Goal: Task Accomplishment & Management: Manage account settings

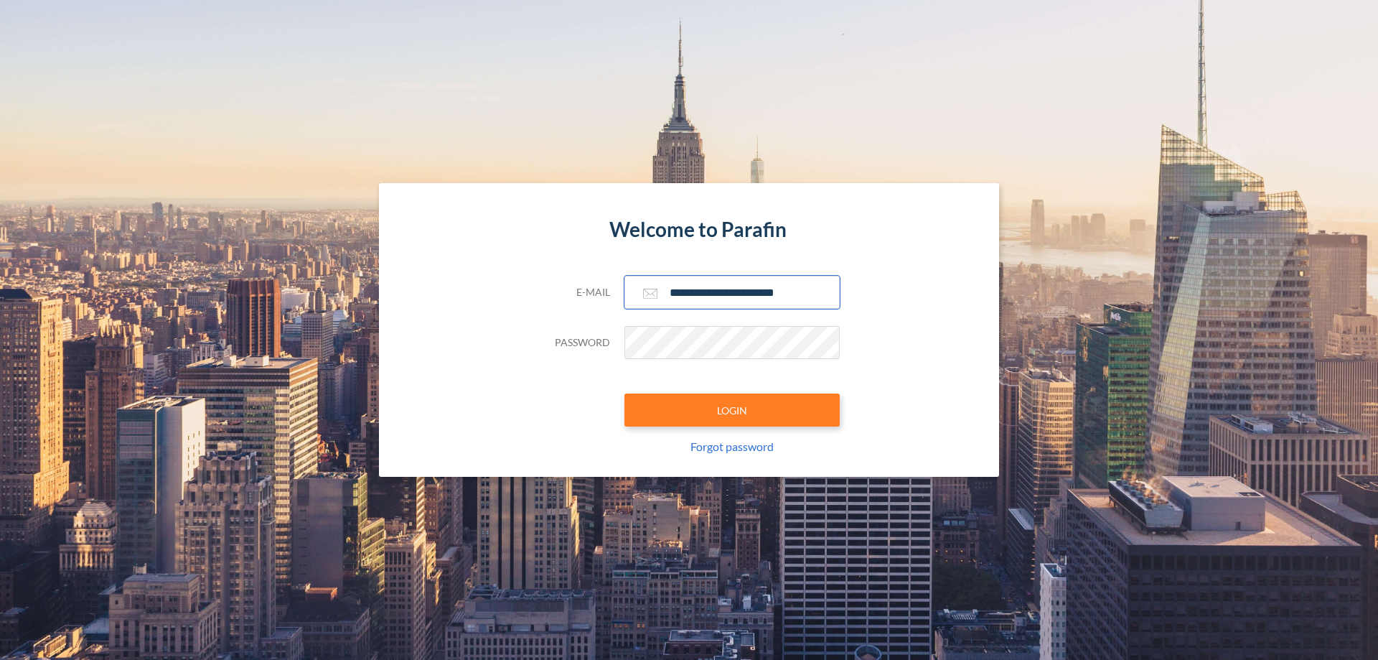
type input "**********"
click at [732, 410] on button "LOGIN" at bounding box center [732, 409] width 215 height 33
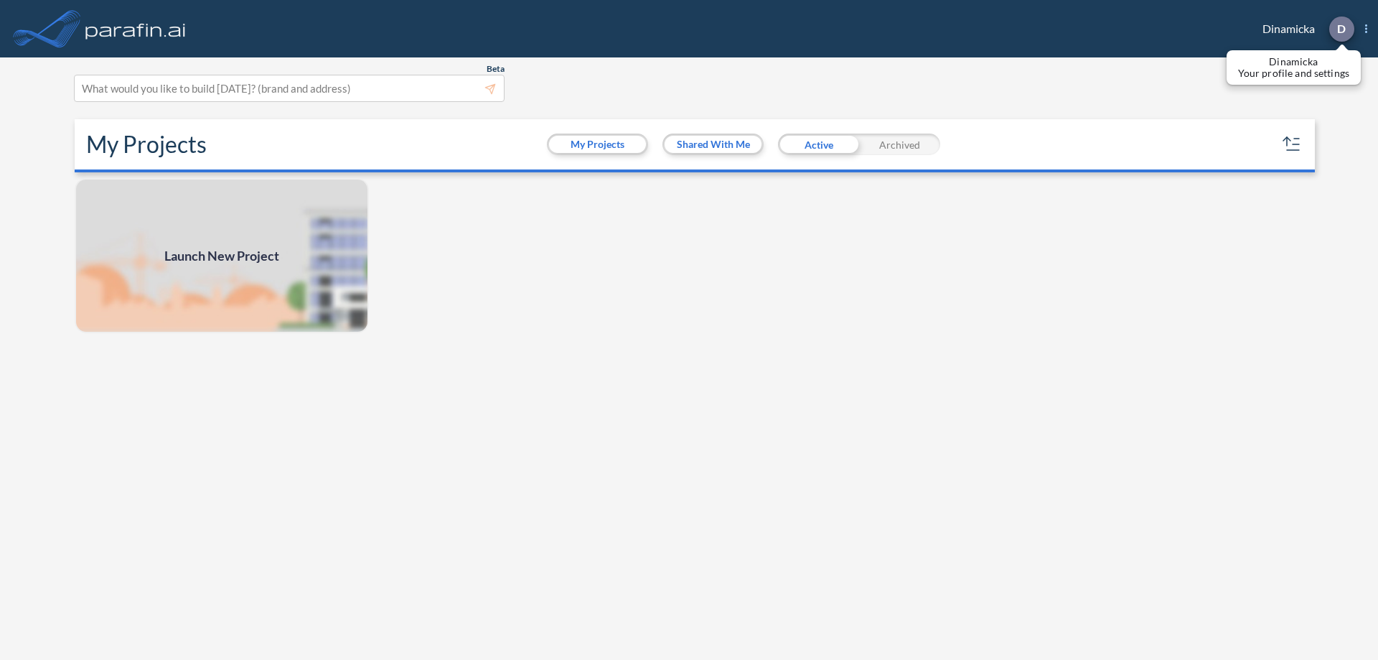
click at [1341, 29] on p "D" at bounding box center [1341, 28] width 9 height 13
